Goal: Information Seeking & Learning: Learn about a topic

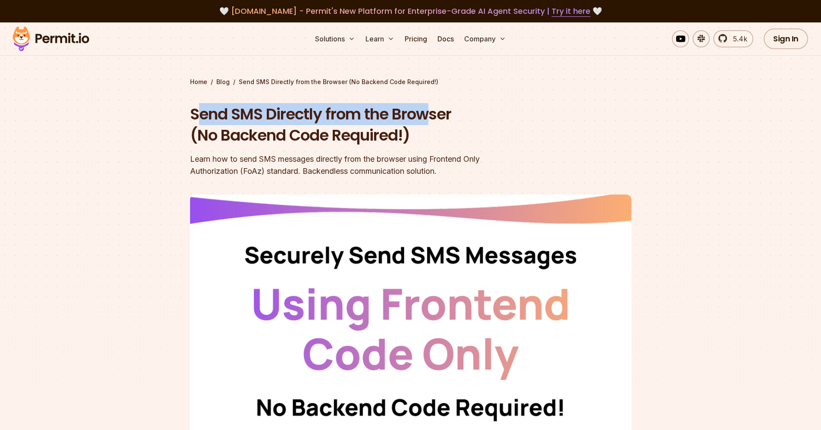
drag, startPoint x: 196, startPoint y: 116, endPoint x: 376, endPoint y: 128, distance: 181.1
click at [433, 109] on h1 "Send SMS Directly from the Browser (No Backend Code Required!)" at bounding box center [355, 124] width 331 height 43
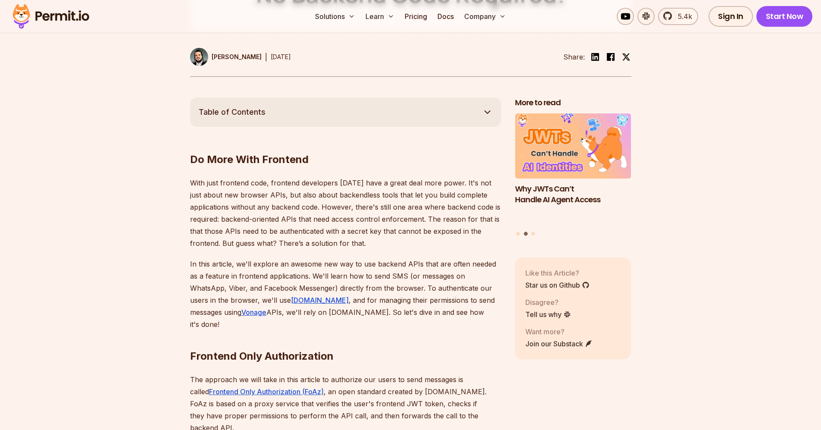
scroll to position [431, 0]
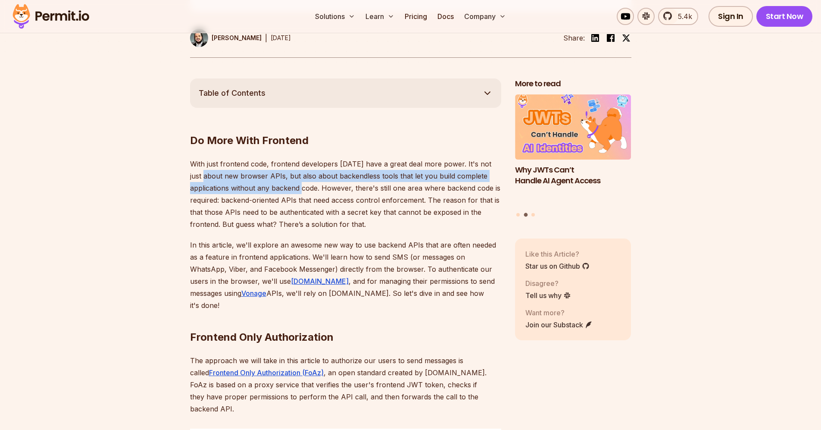
drag, startPoint x: 192, startPoint y: 176, endPoint x: 313, endPoint y: 187, distance: 121.2
click at [307, 188] on p "With just frontend code, frontend developers [DATE] have a great deal more powe…" at bounding box center [345, 194] width 311 height 72
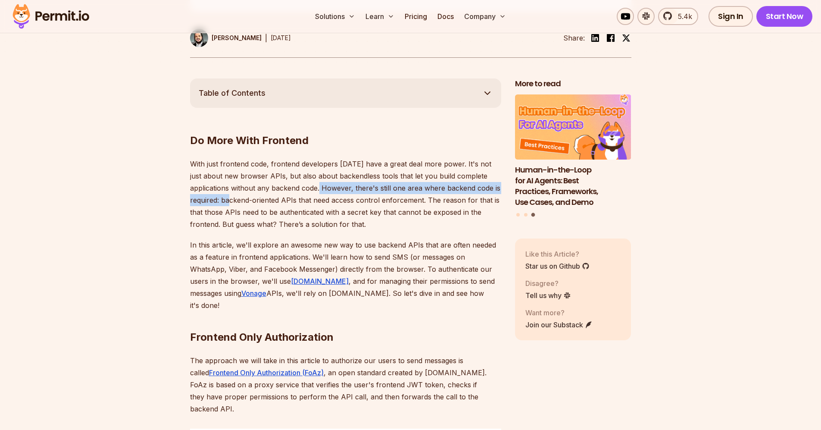
drag, startPoint x: 321, startPoint y: 186, endPoint x: 233, endPoint y: 199, distance: 88.9
click at [233, 199] on p "With just frontend code, frontend developers [DATE] have a great deal more powe…" at bounding box center [345, 194] width 311 height 72
click at [236, 199] on p "With just frontend code, frontend developers [DATE] have a great deal more powe…" at bounding box center [345, 194] width 311 height 72
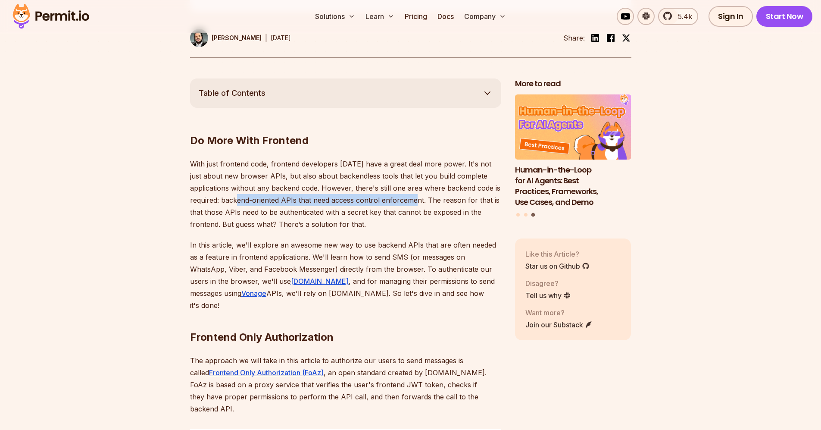
drag, startPoint x: 245, startPoint y: 199, endPoint x: 419, endPoint y: 203, distance: 173.4
click at [419, 203] on p "With just frontend code, frontend developers [DATE] have a great deal more powe…" at bounding box center [345, 194] width 311 height 72
drag, startPoint x: 258, startPoint y: 203, endPoint x: 417, endPoint y: 205, distance: 158.7
click at [416, 205] on p "With just frontend code, frontend developers [DATE] have a great deal more powe…" at bounding box center [345, 194] width 311 height 72
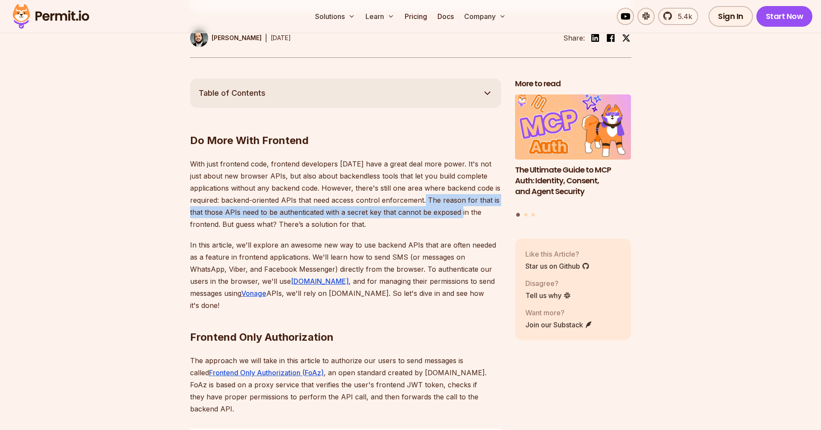
drag, startPoint x: 427, startPoint y: 201, endPoint x: 464, endPoint y: 217, distance: 39.6
click at [464, 217] on p "With just frontend code, frontend developers [DATE] have a great deal more powe…" at bounding box center [345, 194] width 311 height 72
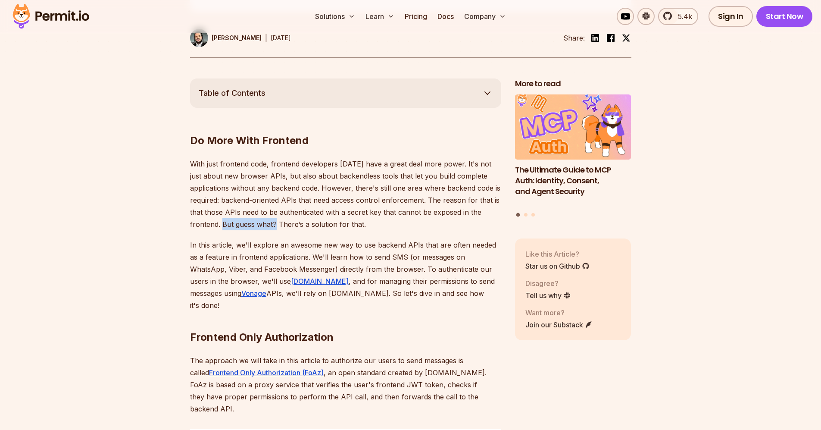
drag, startPoint x: 224, startPoint y: 220, endPoint x: 279, endPoint y: 226, distance: 55.1
click at [279, 226] on p "With just frontend code, frontend developers [DATE] have a great deal more powe…" at bounding box center [345, 194] width 311 height 72
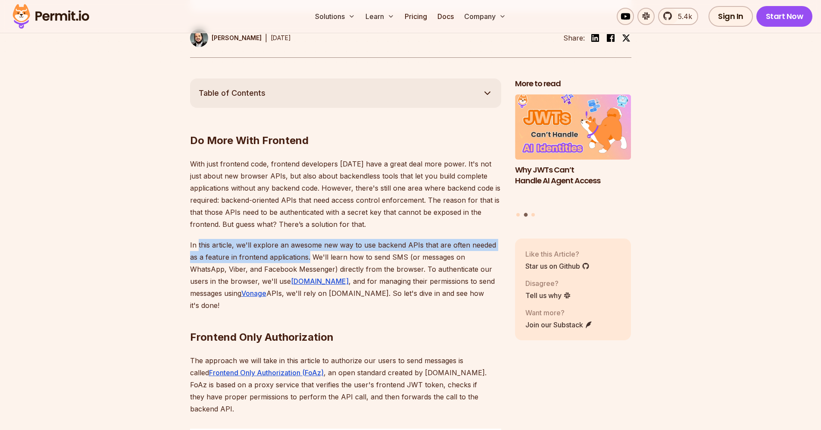
drag, startPoint x: 198, startPoint y: 245, endPoint x: 306, endPoint y: 257, distance: 108.4
click at [302, 257] on p "In this article, we'll explore an awesome new way to use backend APIs that are …" at bounding box center [345, 275] width 311 height 72
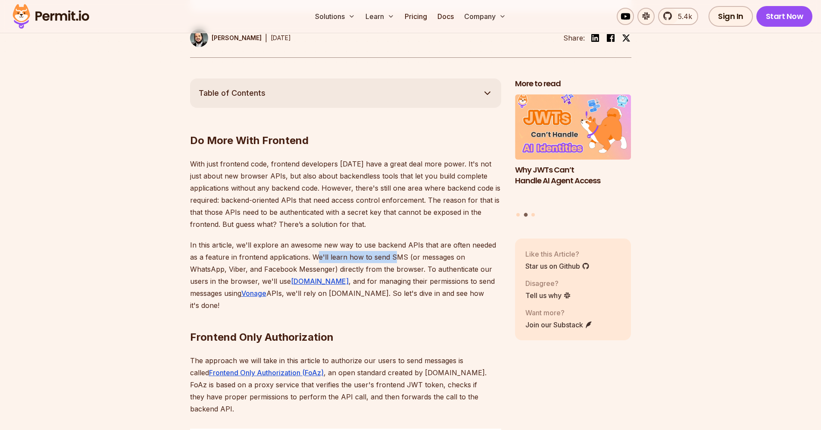
drag, startPoint x: 310, startPoint y: 257, endPoint x: 397, endPoint y: 245, distance: 87.5
click at [385, 254] on p "In this article, we'll explore an awesome new way to use backend APIs that are …" at bounding box center [345, 275] width 311 height 72
drag, startPoint x: 409, startPoint y: 226, endPoint x: 407, endPoint y: 209, distance: 16.6
click at [409, 220] on p "With just frontend code, frontend developers [DATE] have a great deal more powe…" at bounding box center [345, 194] width 311 height 72
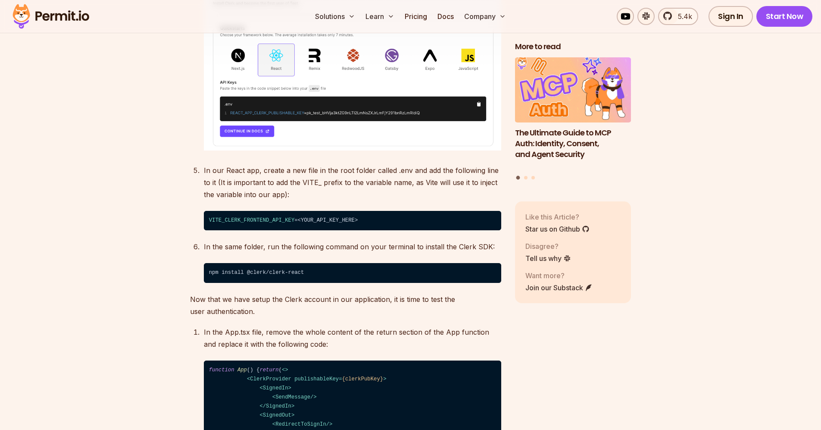
scroll to position [1975, 0]
